Goal: Find contact information: Find contact information

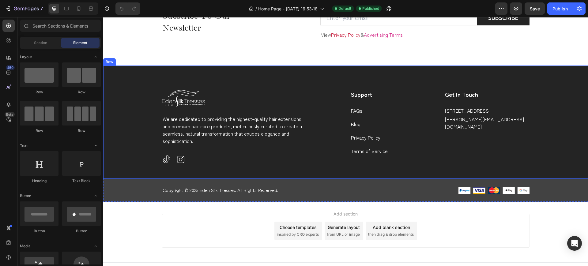
scroll to position [1466, 0]
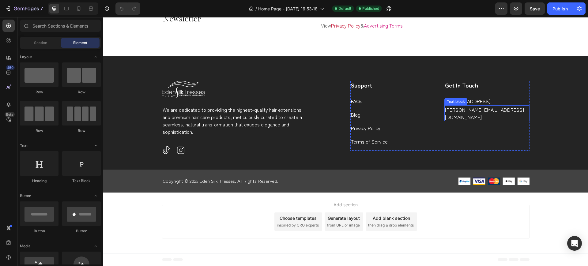
click at [486, 117] on p "[PERSON_NAME][EMAIL_ADDRESS][DOMAIN_NAME]" at bounding box center [487, 113] width 84 height 15
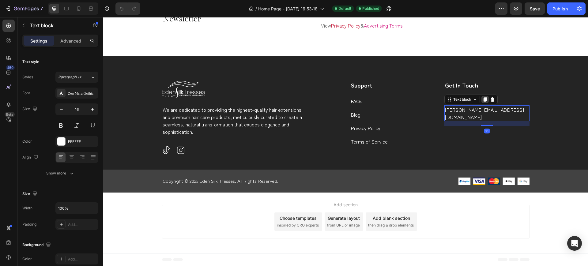
click at [483, 102] on icon at bounding box center [484, 100] width 3 height 4
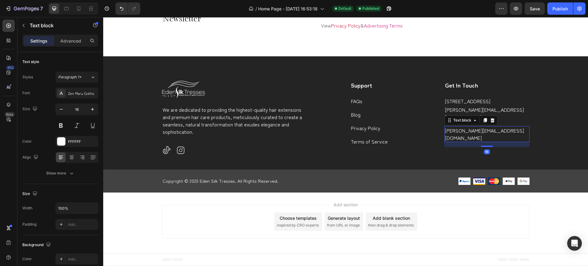
click at [497, 130] on p "[PERSON_NAME][EMAIL_ADDRESS][DOMAIN_NAME]" at bounding box center [487, 134] width 84 height 15
click at [481, 130] on p "Wholesale inquiries: [EMAIL_ADDRESS][DOMAIN_NAME]" at bounding box center [487, 134] width 84 height 15
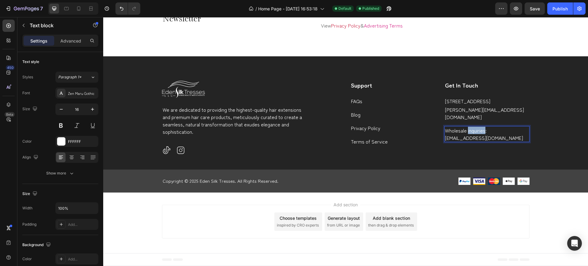
click at [481, 130] on p "Wholesale inquiries: [EMAIL_ADDRESS][DOMAIN_NAME]" at bounding box center [487, 134] width 84 height 15
click at [488, 133] on p "Wholesale inquiries: [EMAIL_ADDRESS][DOMAIN_NAME]" at bounding box center [487, 134] width 84 height 15
drag, startPoint x: 485, startPoint y: 129, endPoint x: 441, endPoint y: 129, distance: 43.8
click at [444, 129] on div "Wholesale inquiries: [EMAIL_ADDRESS][DOMAIN_NAME]" at bounding box center [486, 134] width 85 height 16
drag, startPoint x: 412, startPoint y: 115, endPoint x: 416, endPoint y: 117, distance: 4.3
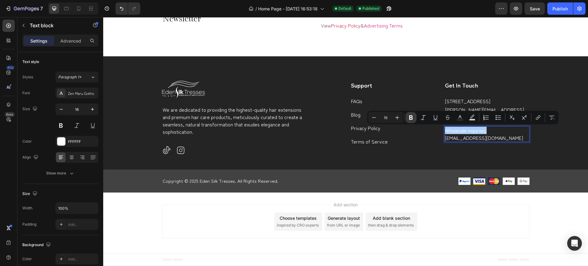
click at [412, 115] on icon "Editor contextual toolbar" at bounding box center [411, 117] width 6 height 6
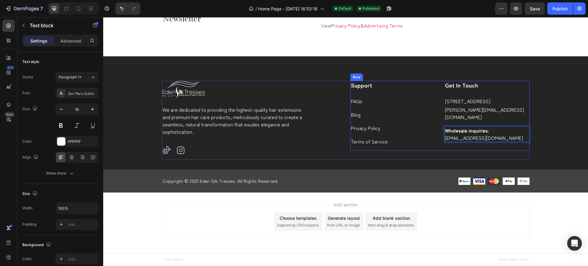
drag, startPoint x: 510, startPoint y: 140, endPoint x: 448, endPoint y: 141, distance: 62.5
click at [440, 141] on div "Support Text block FAQs Text block Blog Text block Privacy Policy Text block Te…" at bounding box center [439, 116] width 179 height 70
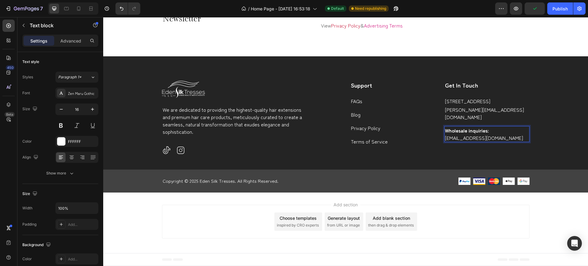
click at [487, 137] on p "Wholesale inquiries: [EMAIL_ADDRESS][DOMAIN_NAME]" at bounding box center [487, 134] width 84 height 15
drag, startPoint x: 509, startPoint y: 139, endPoint x: 441, endPoint y: 141, distance: 68.0
click at [444, 141] on div "Wholesale inquiries: [EMAIL_ADDRESS][DOMAIN_NAME]" at bounding box center [486, 134] width 85 height 16
drag, startPoint x: 455, startPoint y: 139, endPoint x: 459, endPoint y: 138, distance: 3.7
click at [459, 138] on p "Wholesale inquiries: [EMAIL_ADDRESS][DOMAIN_NAME]" at bounding box center [487, 134] width 84 height 15
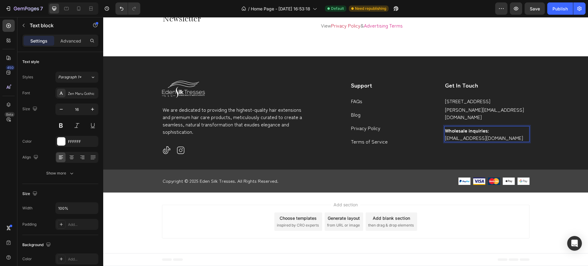
click at [459, 140] on p "Wholesale inquiries: [EMAIL_ADDRESS][DOMAIN_NAME]" at bounding box center [487, 134] width 84 height 15
click at [526, 137] on div "Wholesale inquiries: [EMAIL_ADDRESS][DOMAIN_NAME]" at bounding box center [486, 134] width 85 height 16
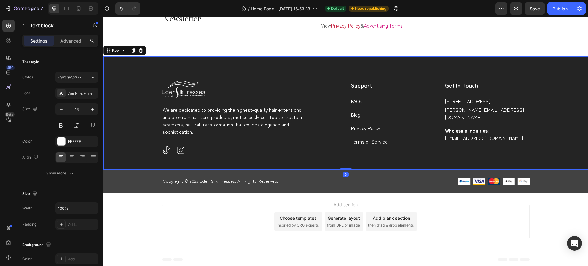
click at [554, 151] on div "Image We are dedicated to providing the highest-quality hair extensions and pre…" at bounding box center [345, 125] width 475 height 89
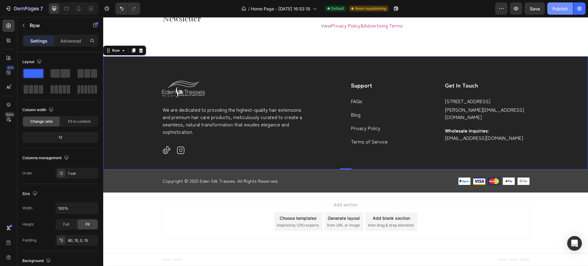
click at [561, 8] on div "Publish" at bounding box center [559, 9] width 15 height 6
